Goal: Transaction & Acquisition: Purchase product/service

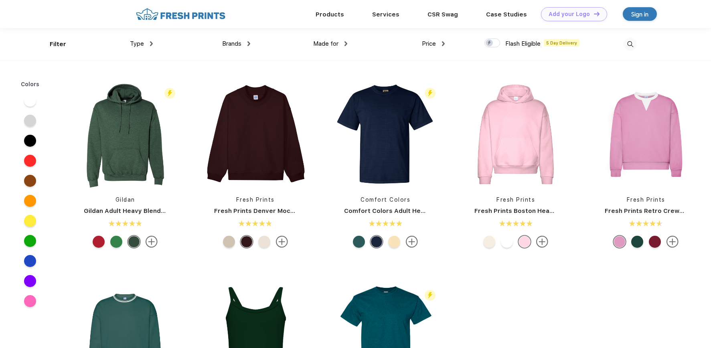
scroll to position [0, 0]
click at [64, 45] on div "Type Shirts Sweaters Bottoms Accessories Hats Tanks Jackets Jerseys Polos" at bounding box center [104, 44] width 97 height 33
click at [148, 40] on div "Type" at bounding box center [141, 43] width 23 height 9
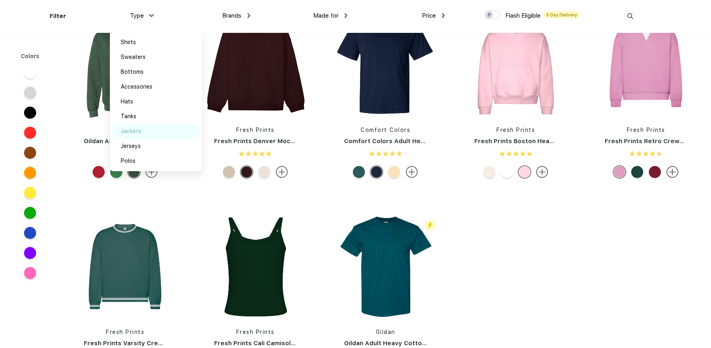
scroll to position [69, 0]
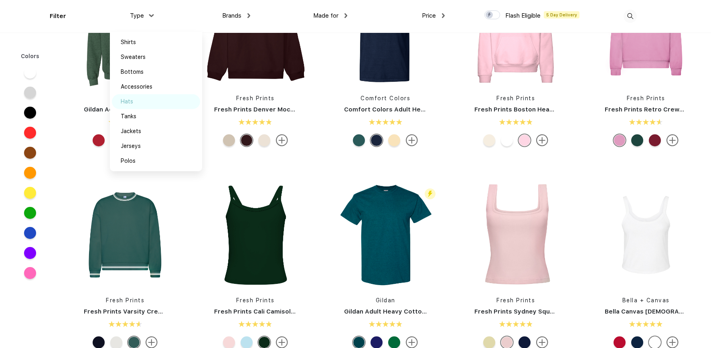
click at [146, 106] on div "Hats" at bounding box center [156, 101] width 88 height 15
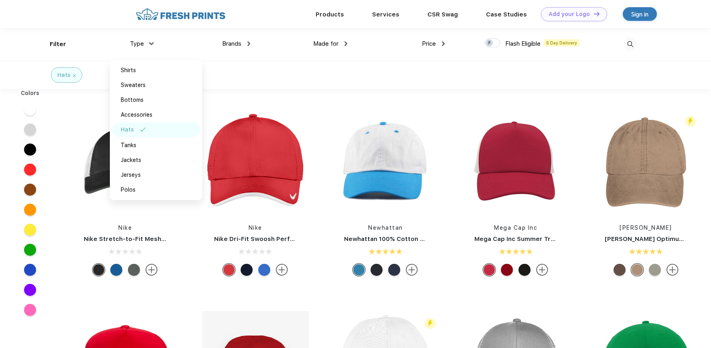
click at [286, 46] on div "Made for Unisex Women Men Youth" at bounding box center [298, 44] width 97 height 33
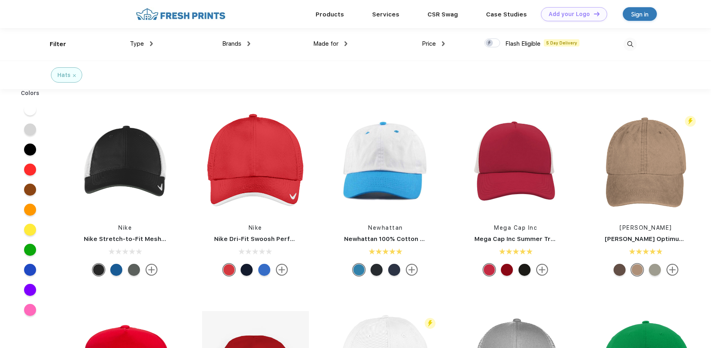
click at [265, 43] on div "Made for Unisex Women Men Youth" at bounding box center [298, 44] width 97 height 33
click at [248, 47] on div "Brands" at bounding box center [236, 43] width 28 height 9
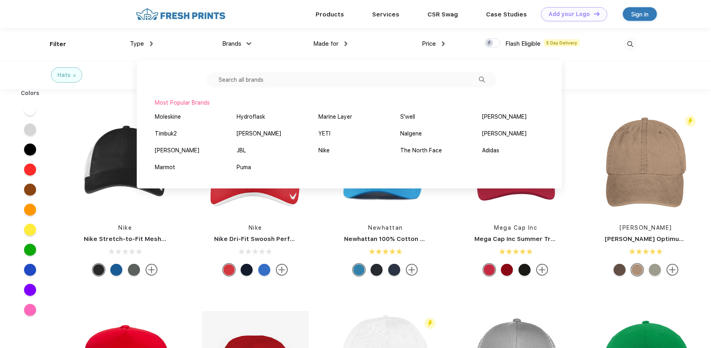
click at [222, 75] on input "text" at bounding box center [352, 79] width 290 height 15
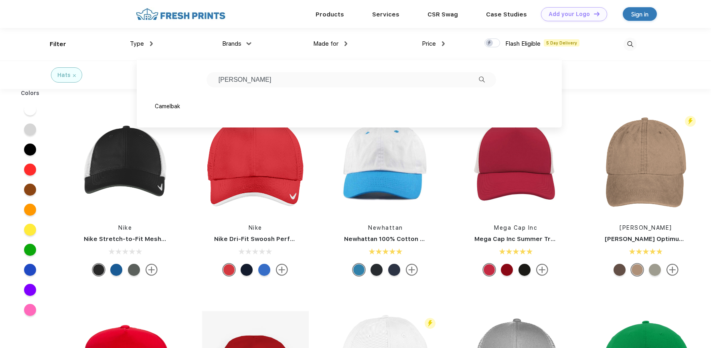
type input "[PERSON_NAME]"
click at [113, 77] on div "Hats" at bounding box center [70, 75] width 153 height 28
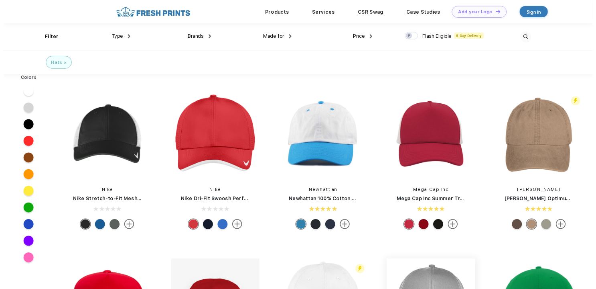
scroll to position [2, 0]
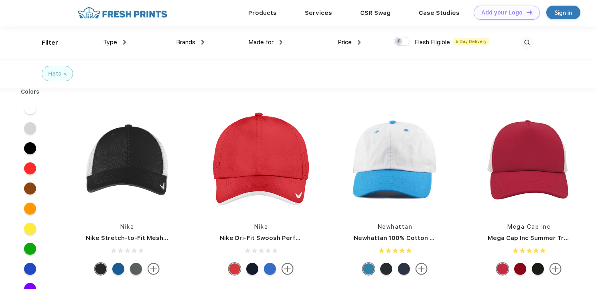
click at [194, 41] on span "Brands" at bounding box center [185, 42] width 19 height 7
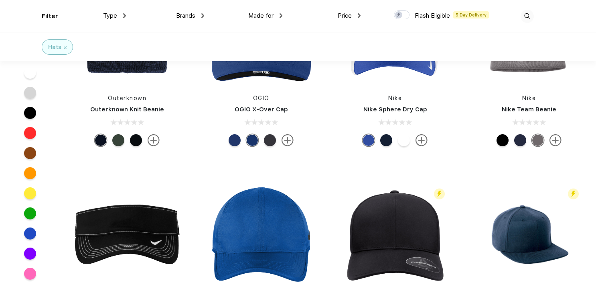
scroll to position [3624, 0]
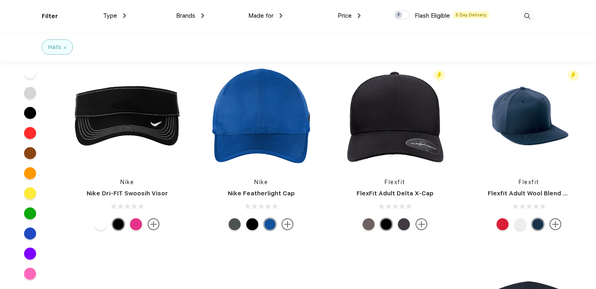
click at [372, 224] on div at bounding box center [369, 224] width 12 height 12
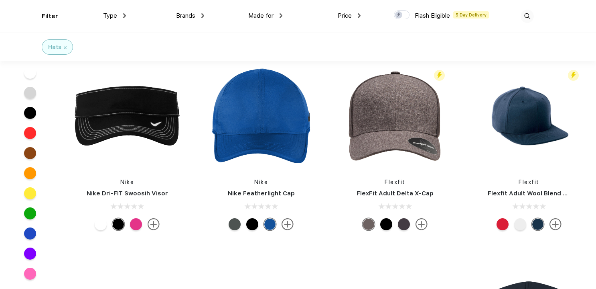
click at [370, 224] on div at bounding box center [369, 224] width 12 height 12
click at [402, 223] on div at bounding box center [404, 224] width 12 height 12
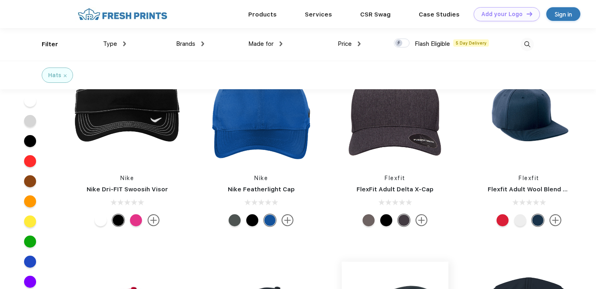
scroll to position [3567, 0]
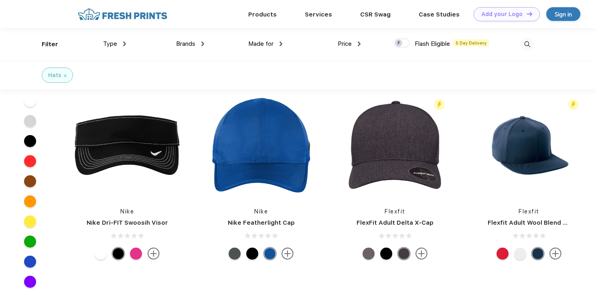
click at [398, 198] on img at bounding box center [395, 145] width 107 height 107
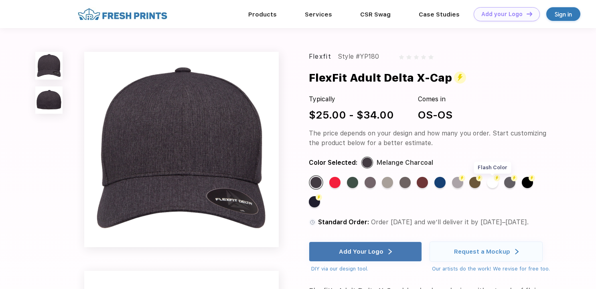
click at [488, 181] on div "Flash Color" at bounding box center [492, 182] width 11 height 11
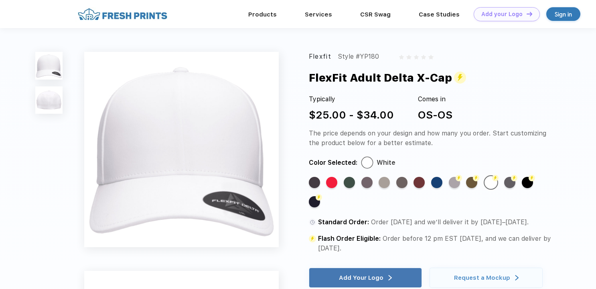
click at [55, 97] on img at bounding box center [48, 99] width 27 height 27
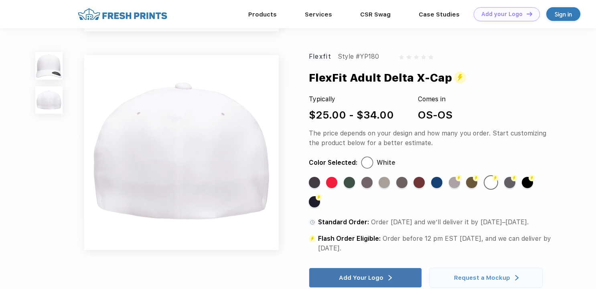
click at [56, 68] on img at bounding box center [48, 65] width 27 height 27
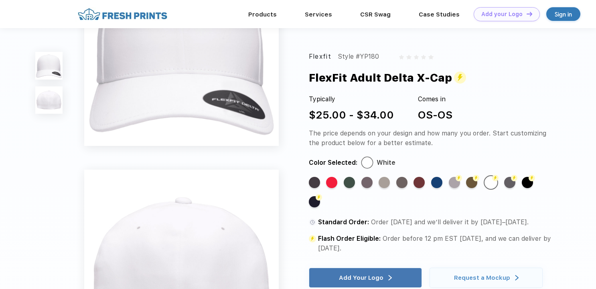
scroll to position [147, 0]
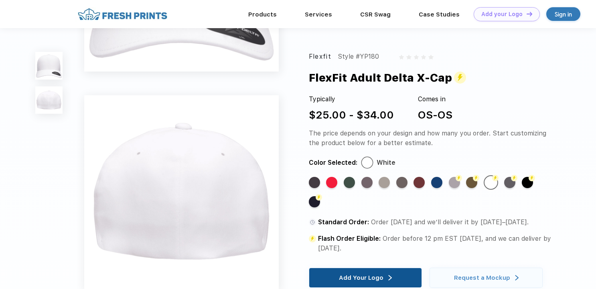
click at [389, 274] on div "Add Your Logo" at bounding box center [365, 277] width 53 height 19
